Goal: Register for event/course

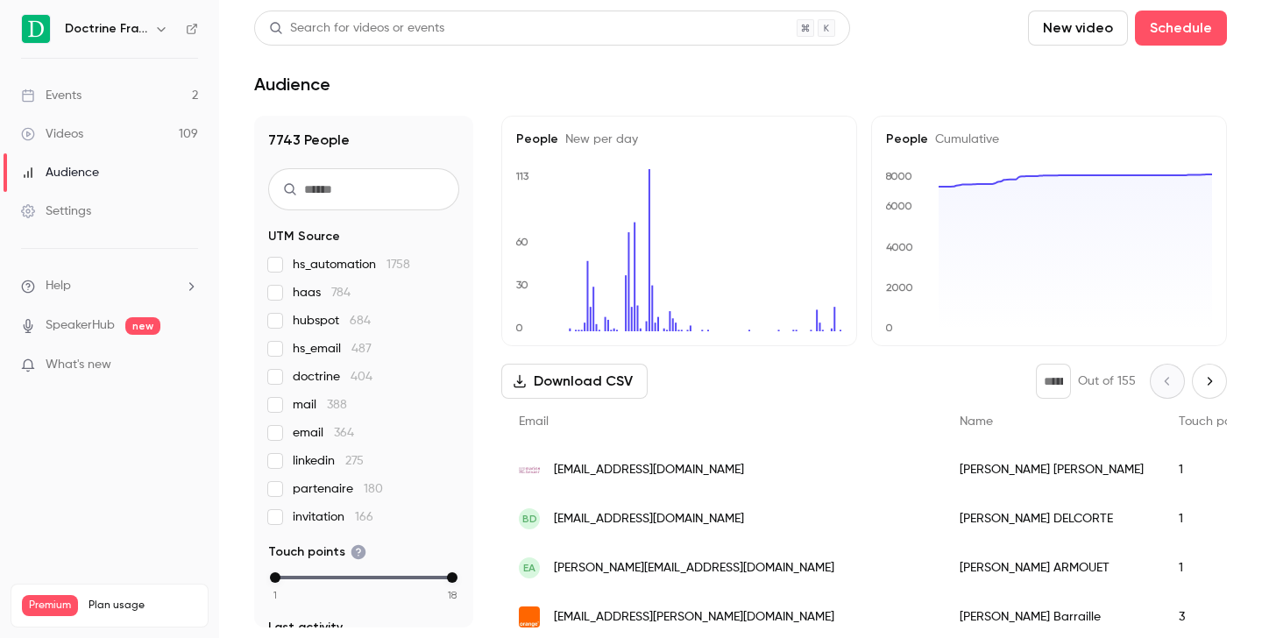
click at [169, 35] on button "button" at bounding box center [161, 28] width 21 height 21
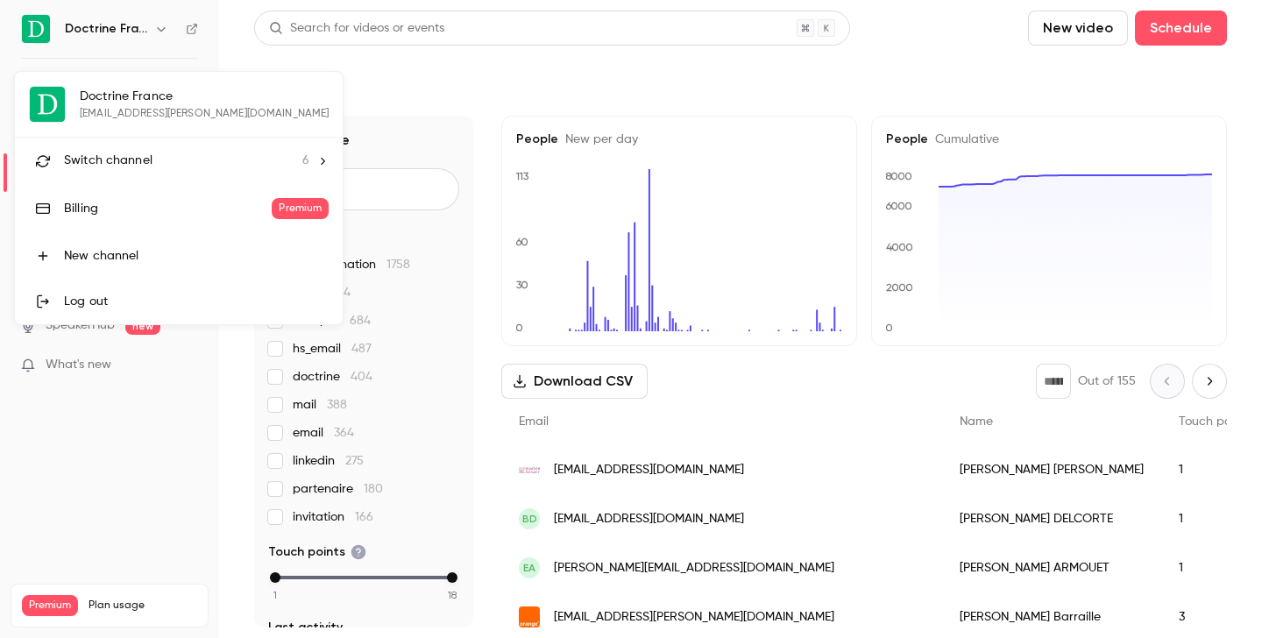
click at [172, 167] on div "Switch channel 6" at bounding box center [186, 161] width 245 height 18
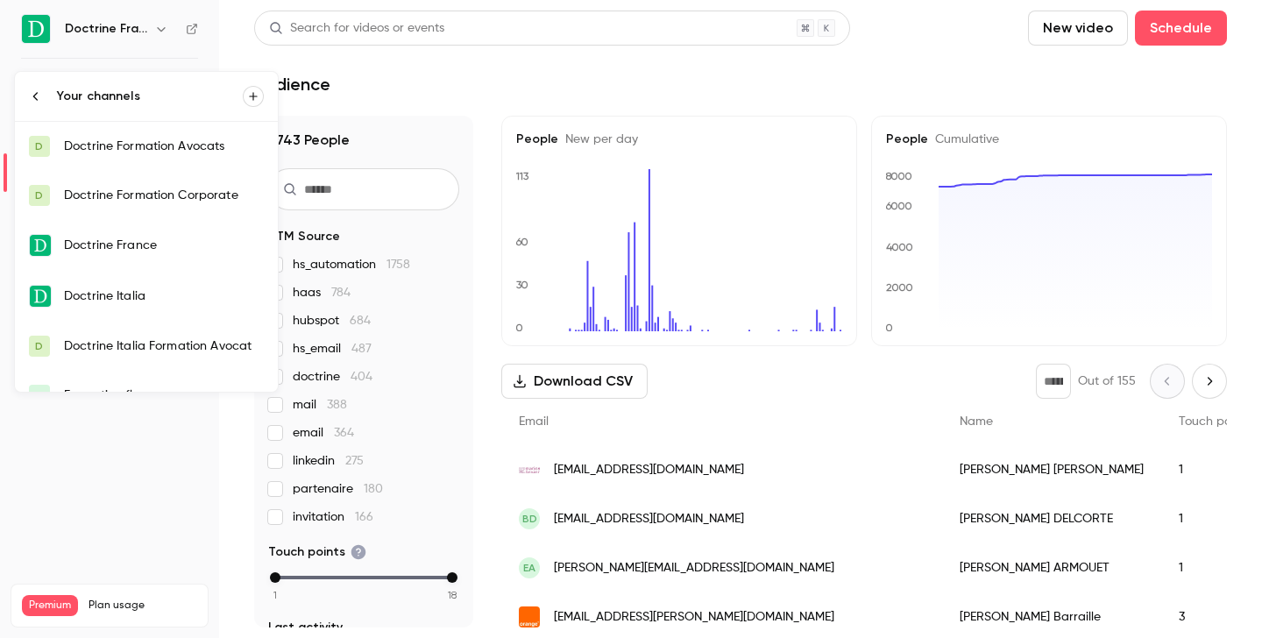
click at [181, 198] on div "Doctrine Formation Corporate" at bounding box center [164, 196] width 200 height 18
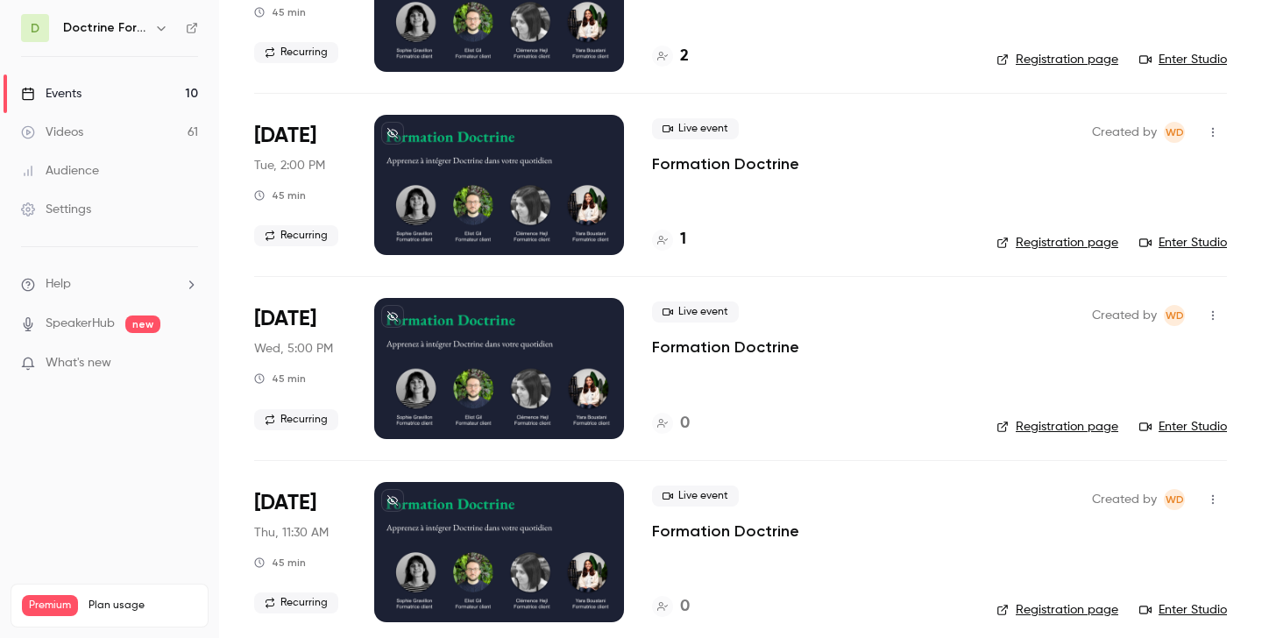
scroll to position [1048, 0]
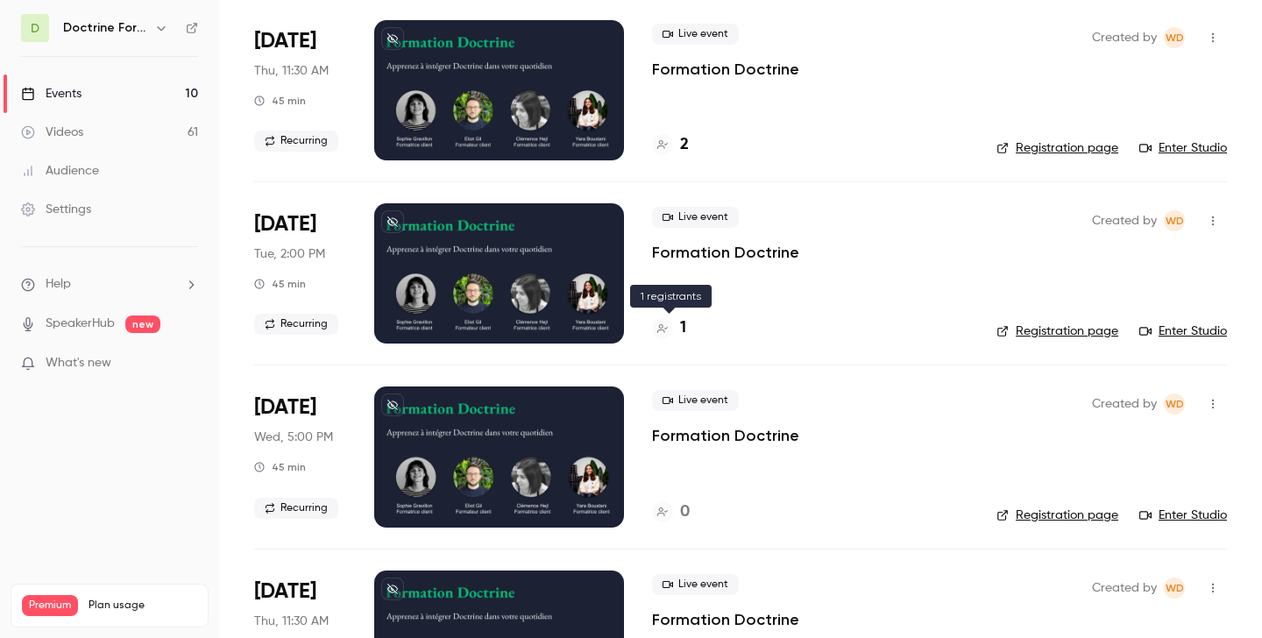
click at [672, 329] on div at bounding box center [662, 328] width 21 height 21
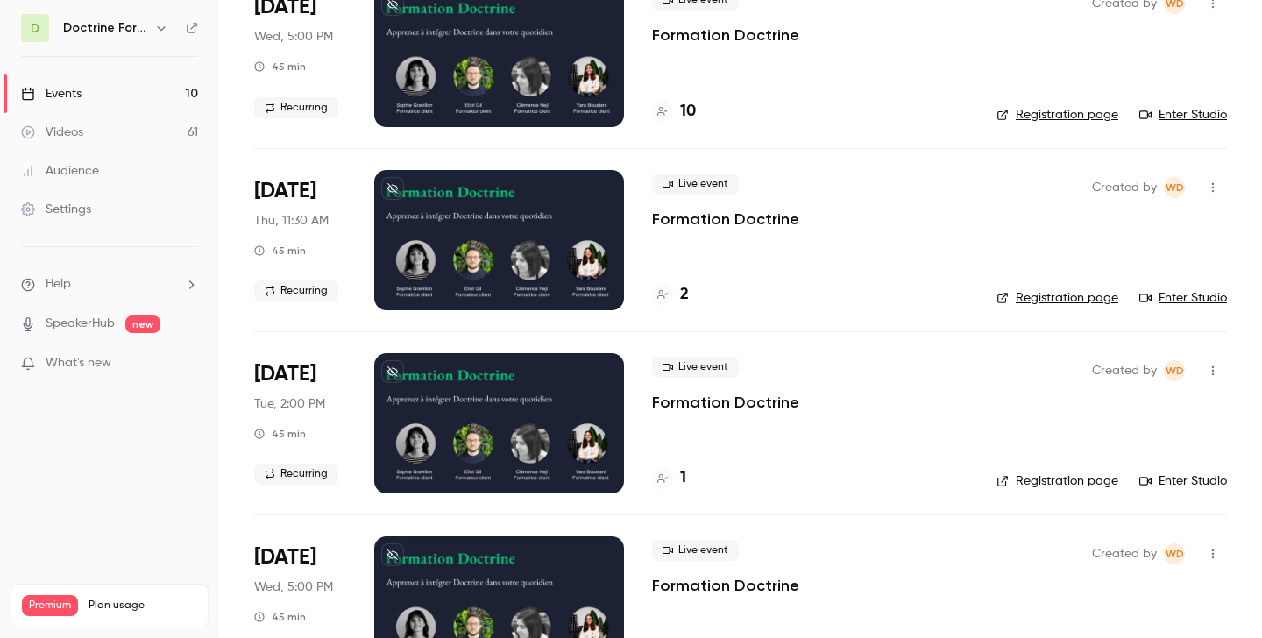
scroll to position [1000, 0]
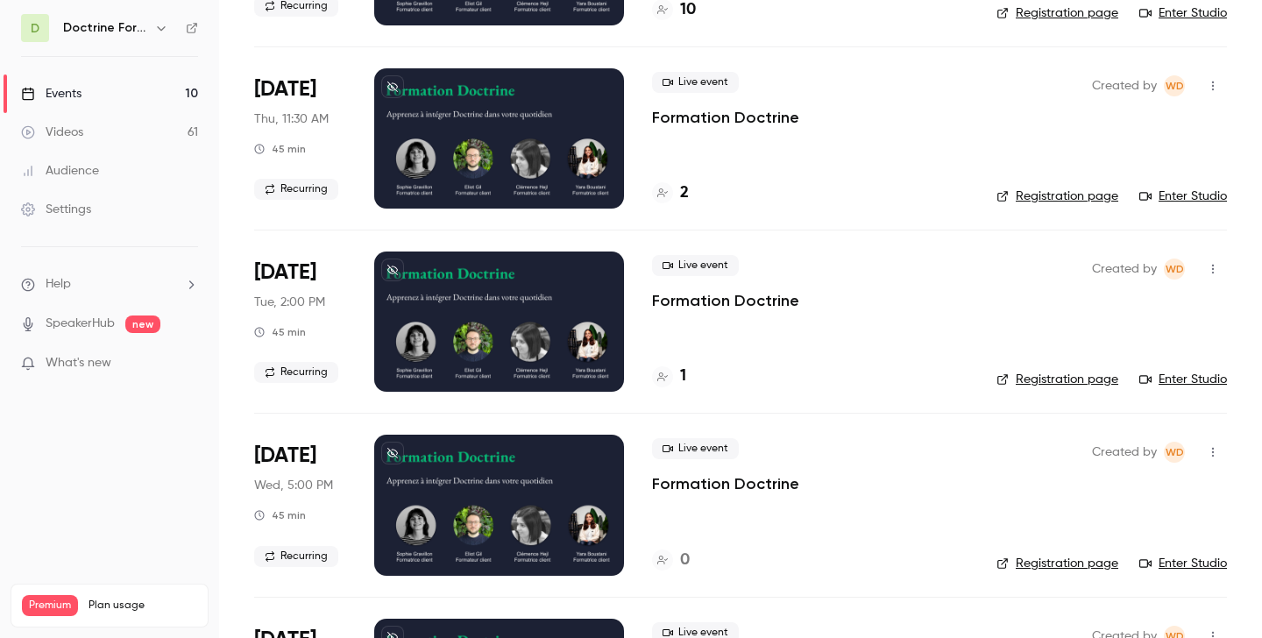
click at [1054, 383] on link "Registration page" at bounding box center [1058, 380] width 122 height 18
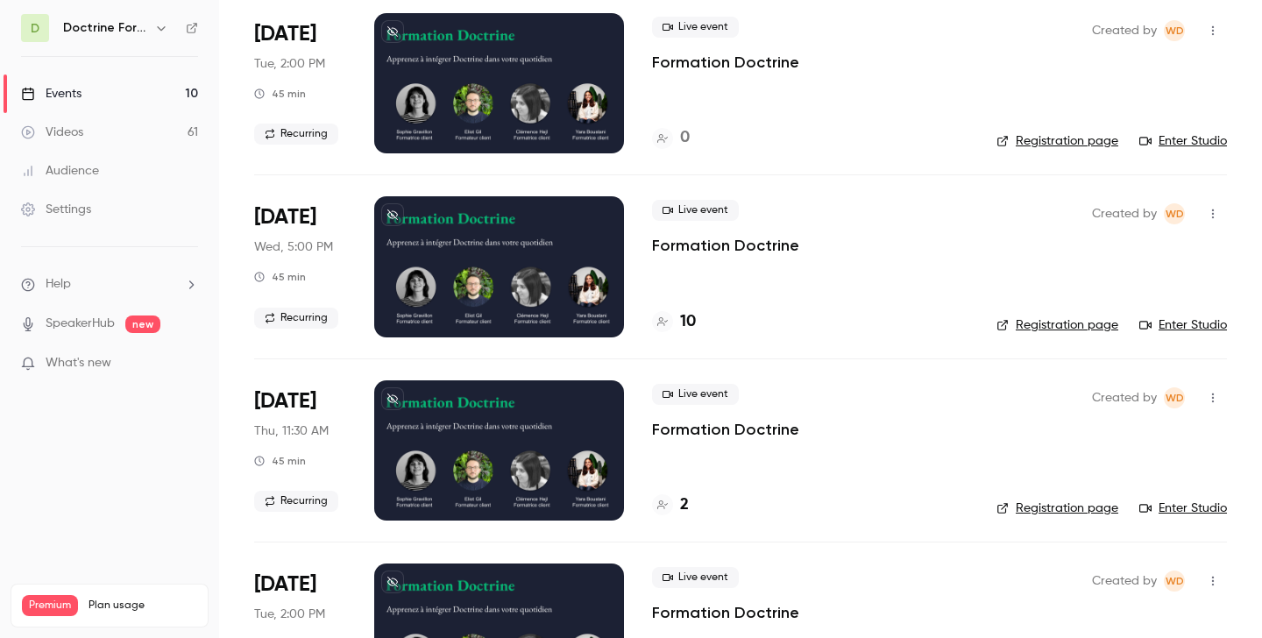
scroll to position [664, 0]
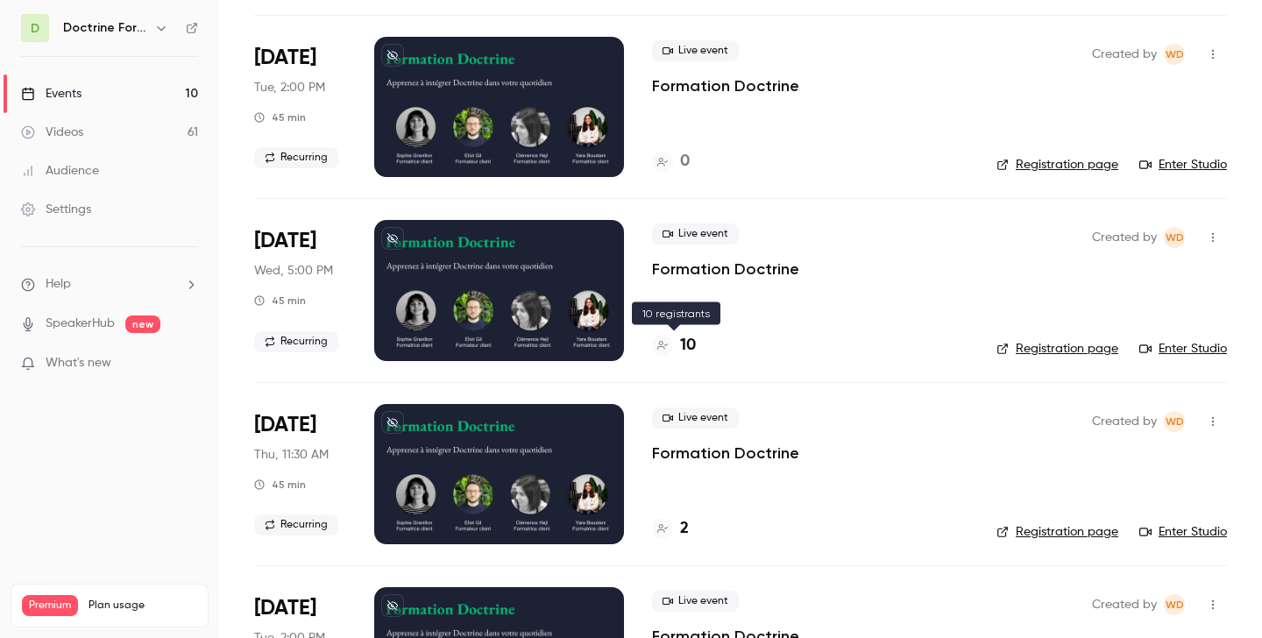
click at [693, 350] on h4 "10" at bounding box center [688, 346] width 16 height 24
